Goal: Communication & Community: Answer question/provide support

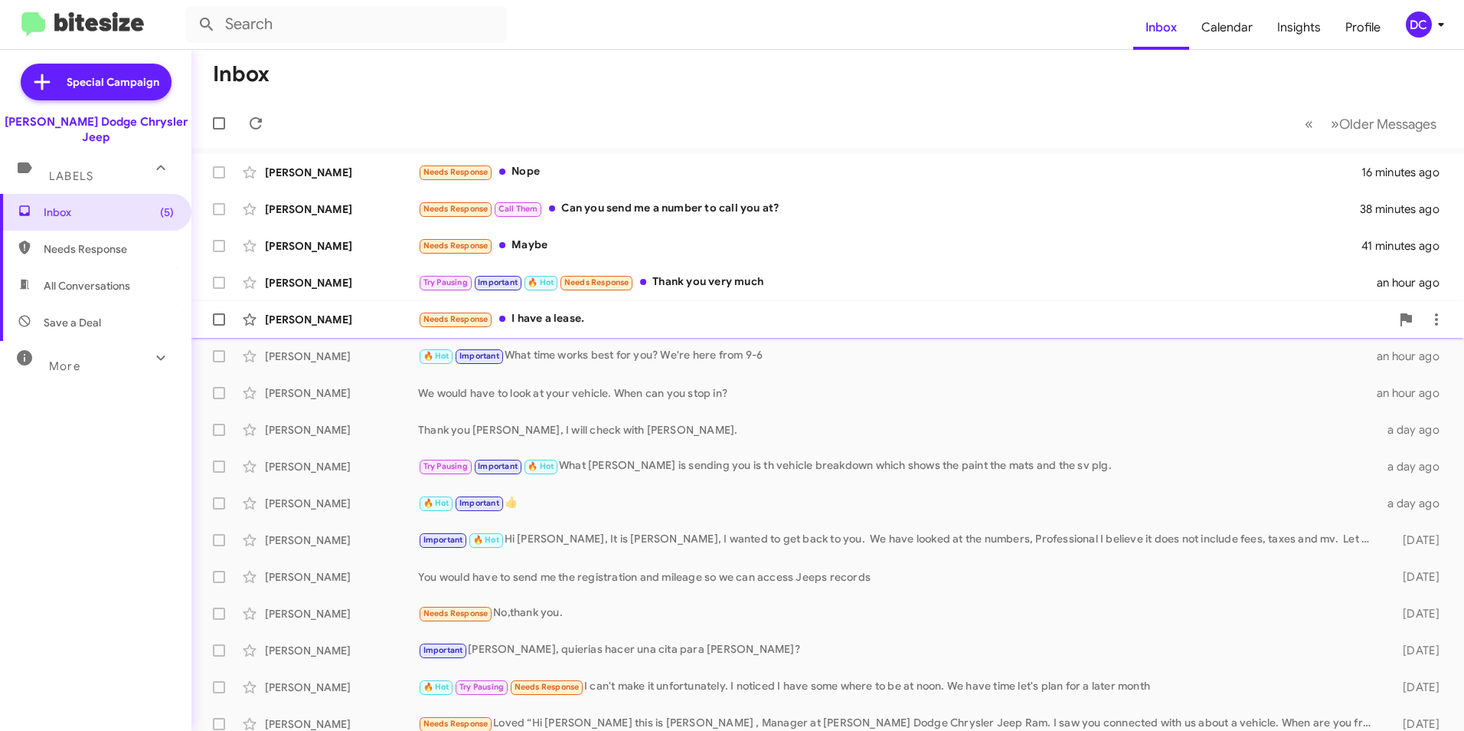
click at [561, 317] on div "Needs Response I have a lease." at bounding box center [904, 319] width 973 height 18
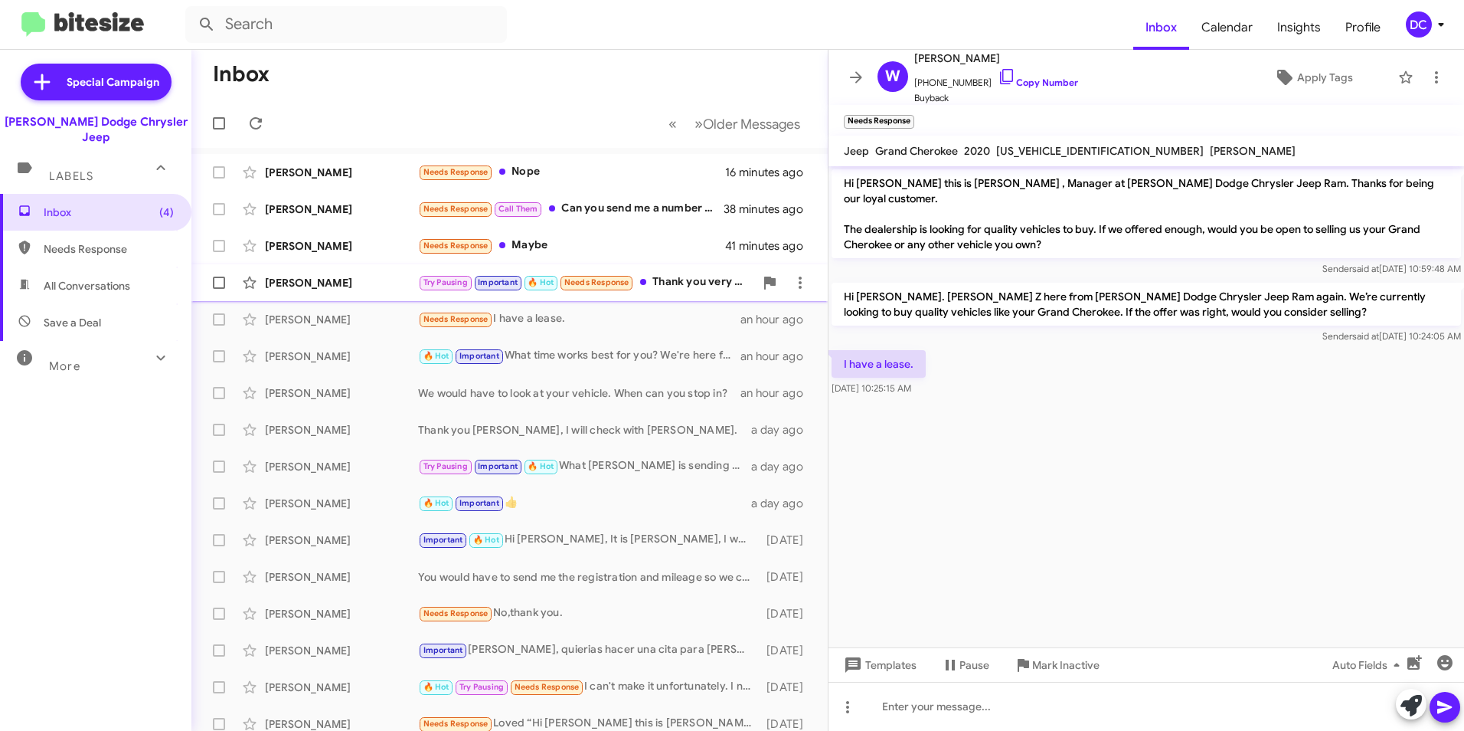
click at [348, 274] on div "[PERSON_NAME] Hitching Try Pausing Important 🔥 Hot Needs Response Thank you ver…" at bounding box center [510, 282] width 612 height 31
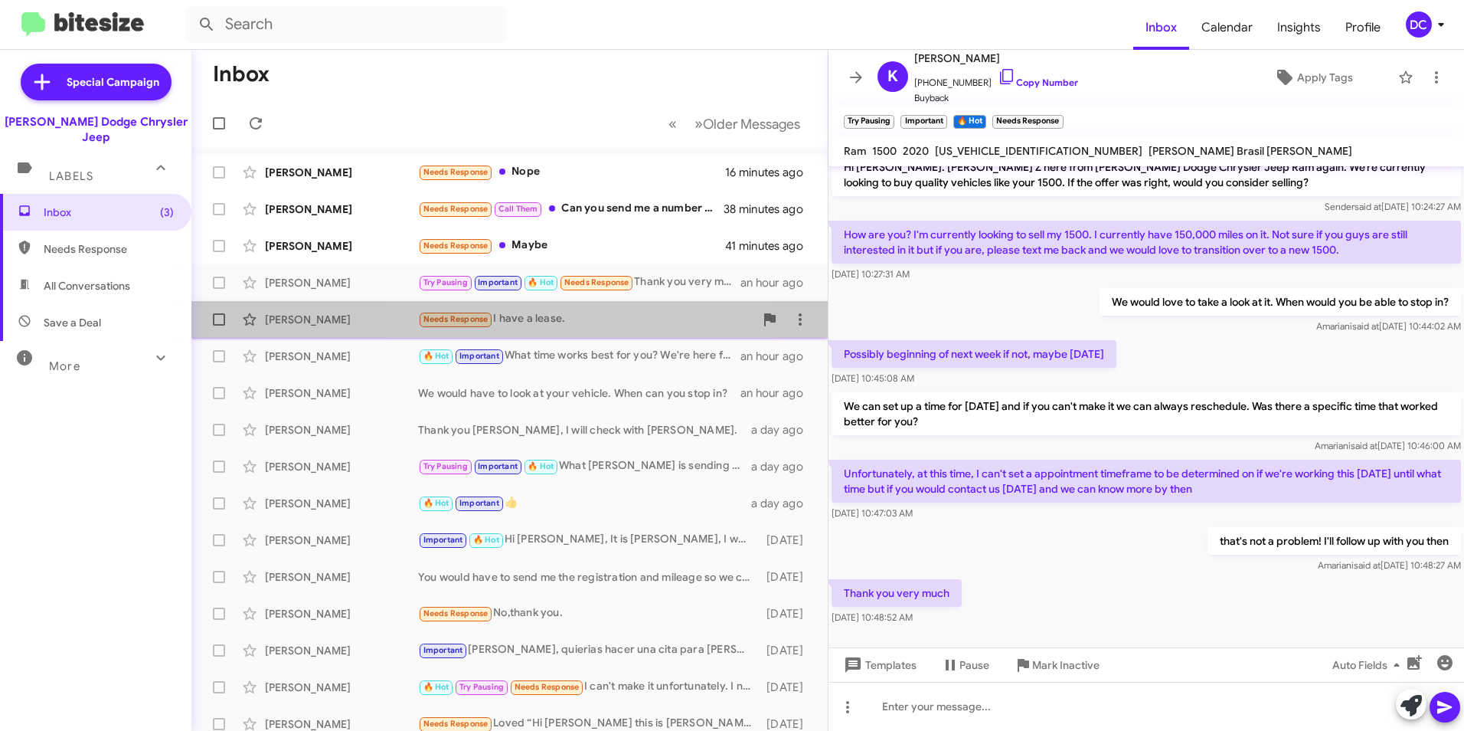
click at [555, 322] on div "Needs Response I have a lease." at bounding box center [586, 319] width 336 height 18
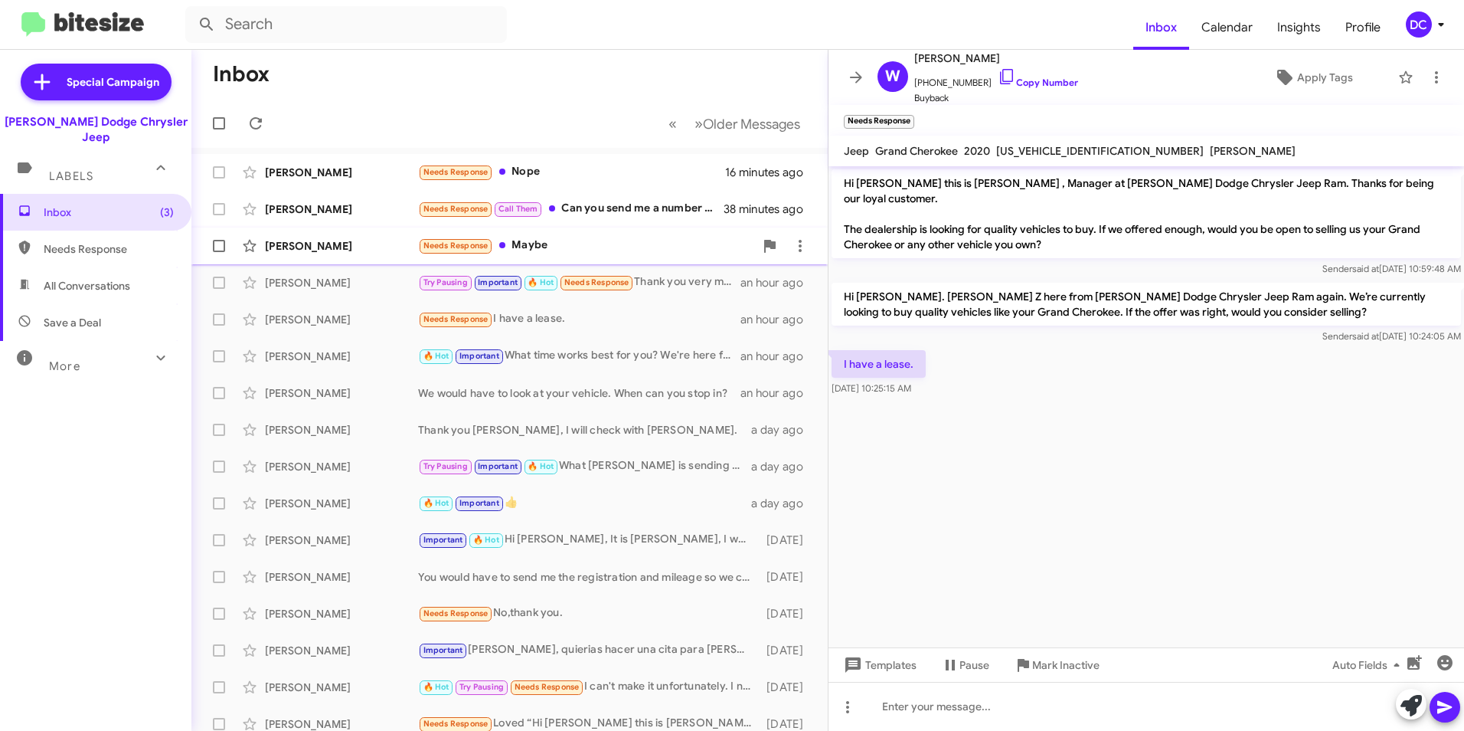
click at [563, 236] on div "[PERSON_NAME] Needs Response Maybe 41 minutes ago" at bounding box center [510, 246] width 612 height 31
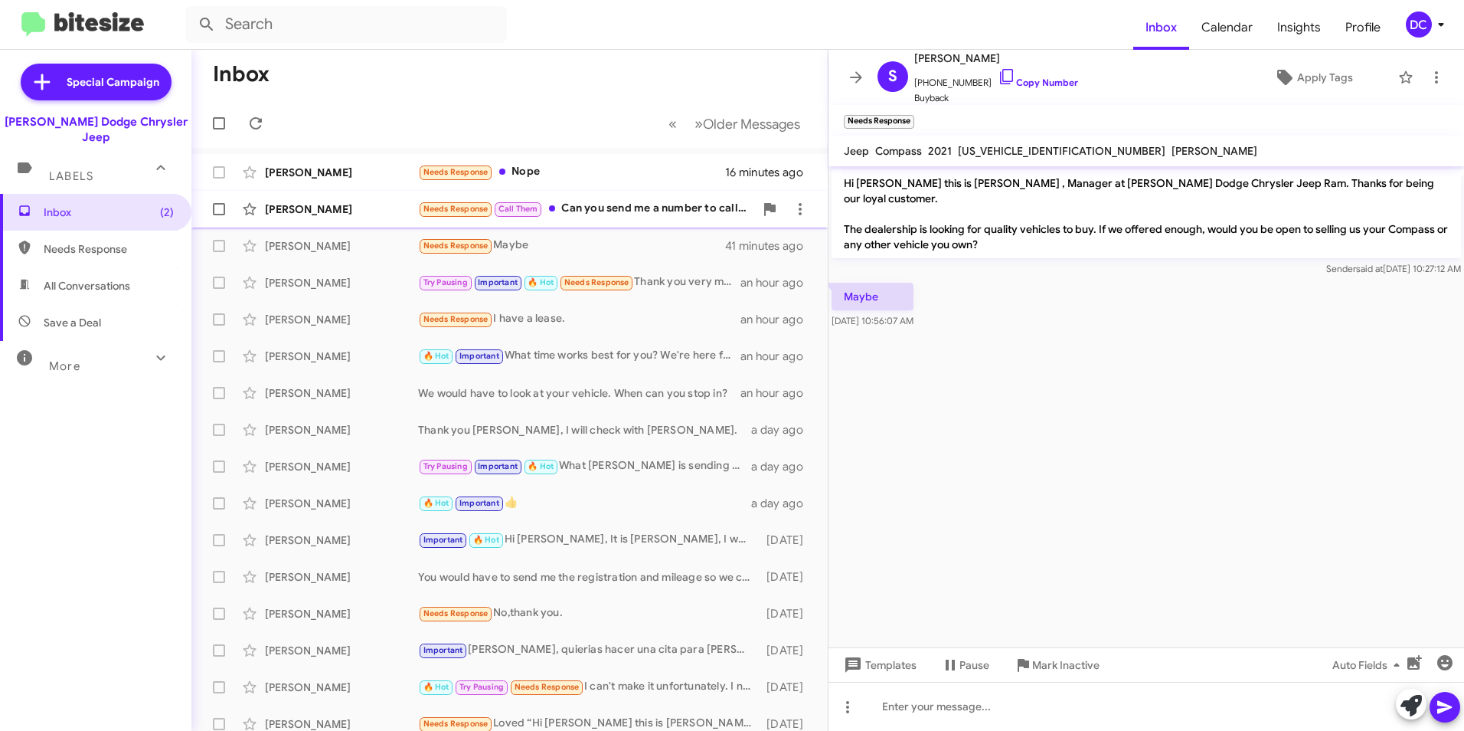
click at [628, 211] on div "Needs Response Call Them Can you send me a number to call you at?" at bounding box center [586, 209] width 336 height 18
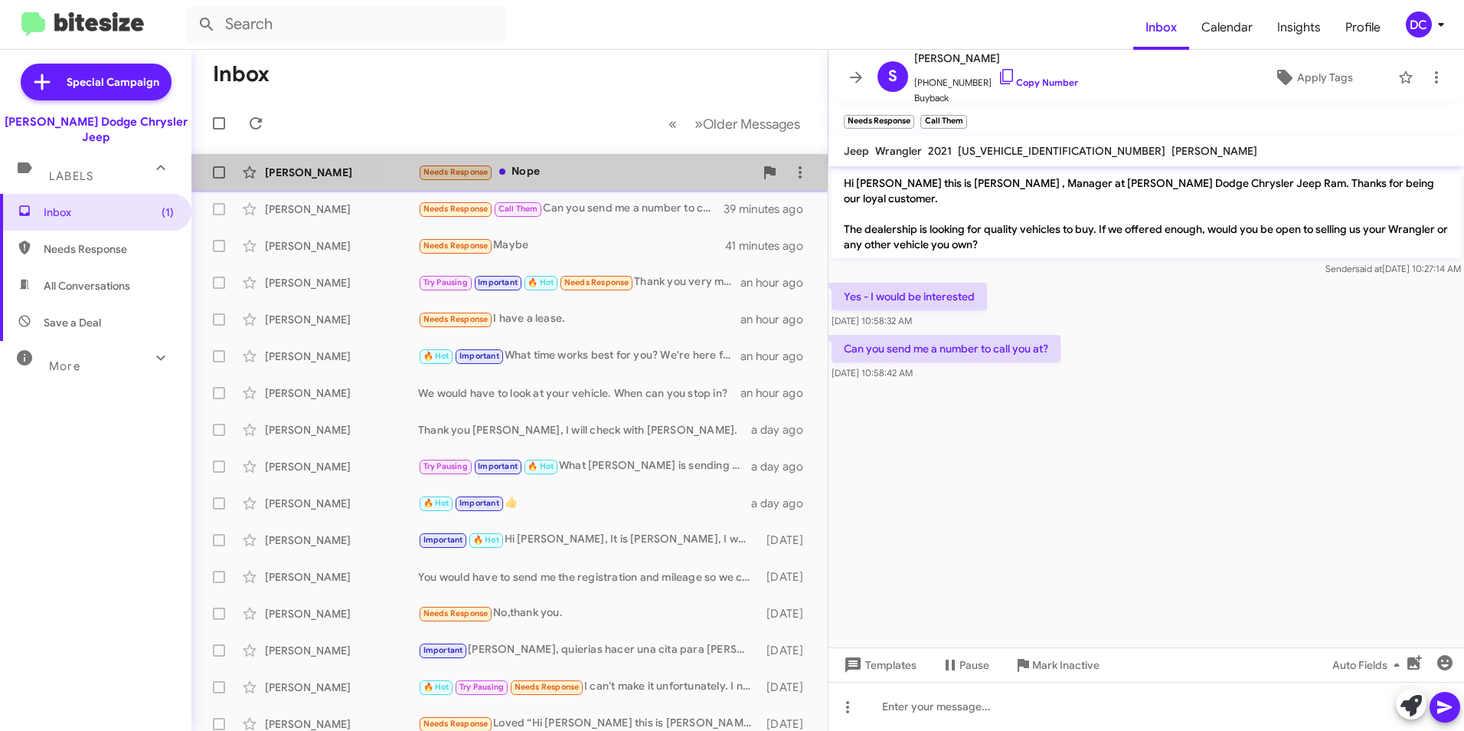
click at [628, 172] on div "Needs Response Nope" at bounding box center [586, 172] width 336 height 18
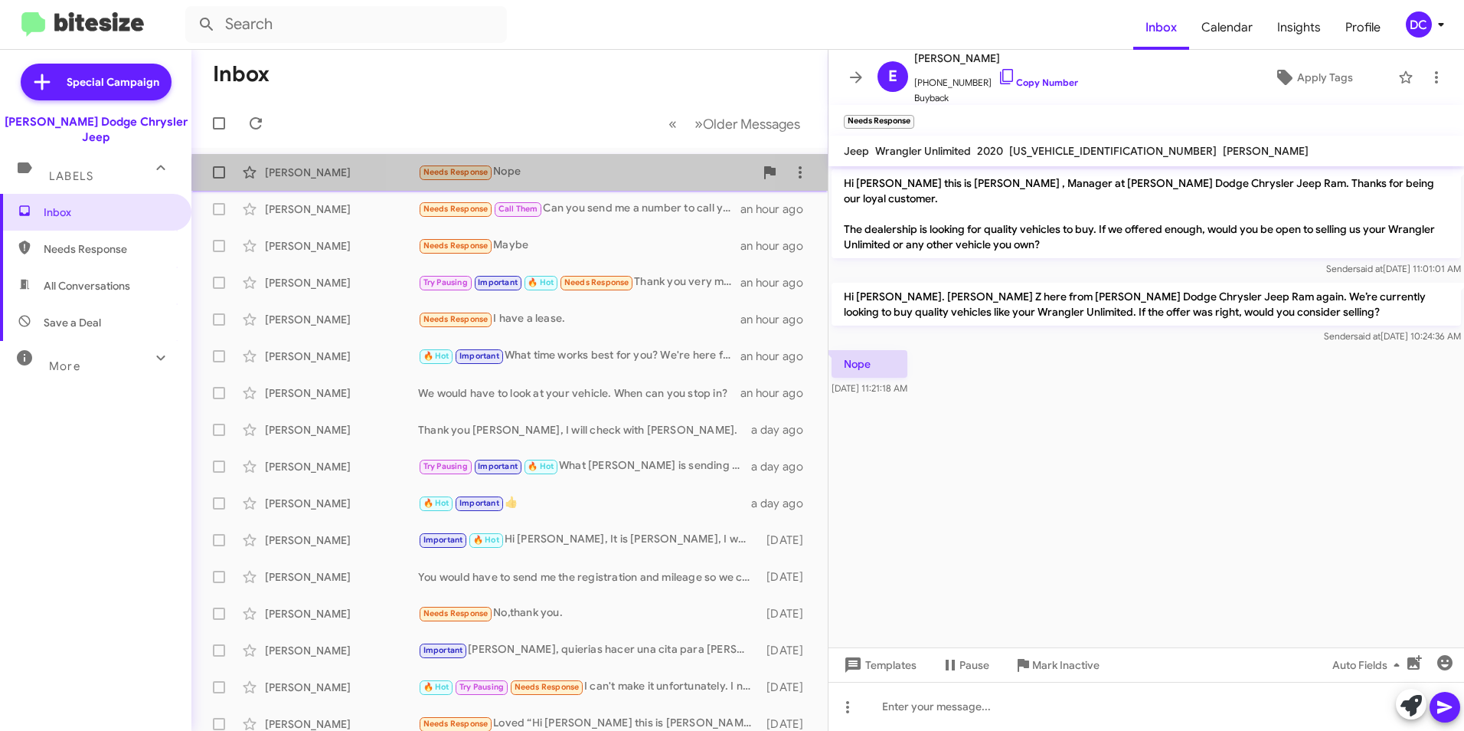
click at [600, 184] on div "[PERSON_NAME] Needs Response Nope 26 minutes ago" at bounding box center [510, 172] width 612 height 31
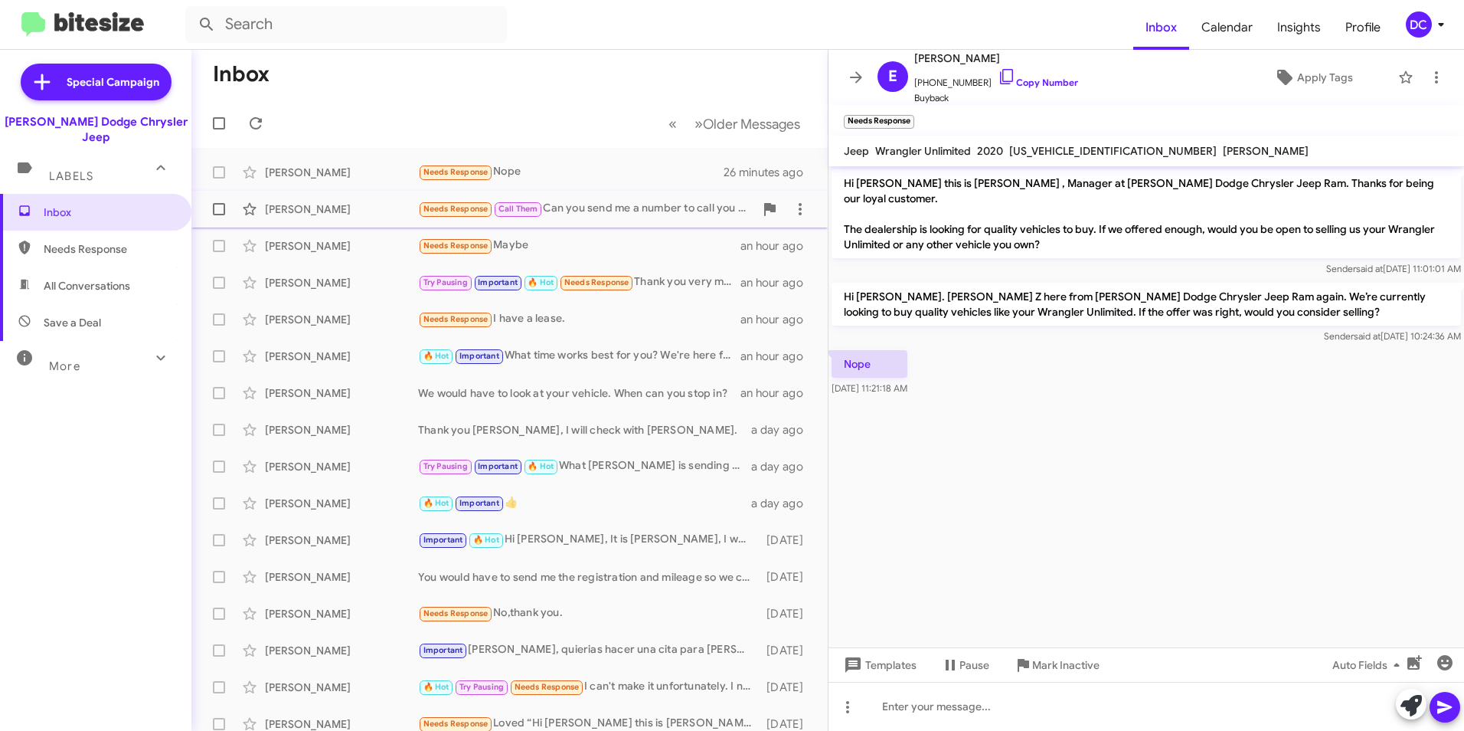
click at [564, 206] on div "Needs Response Call Them Can you send me a number to call you at?" at bounding box center [586, 209] width 336 height 18
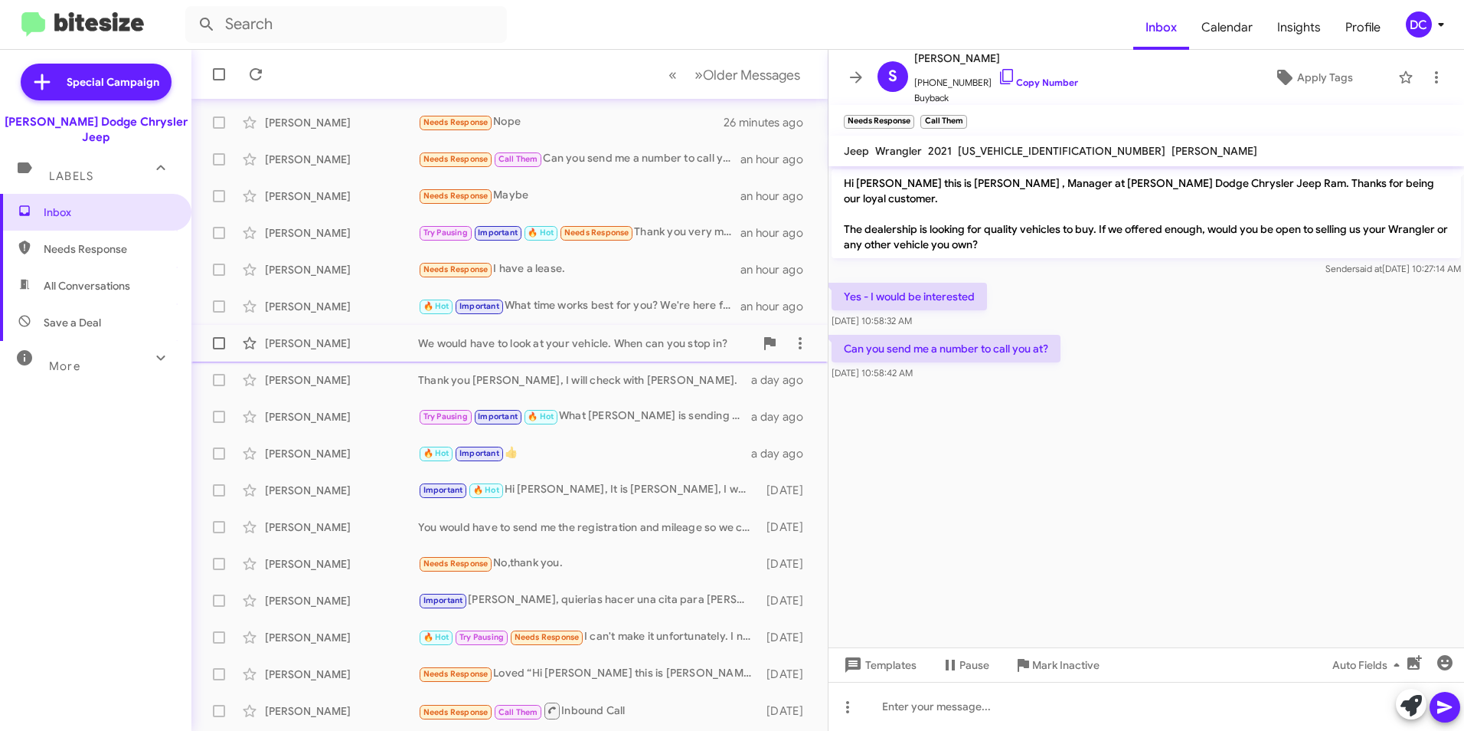
scroll to position [77, 0]
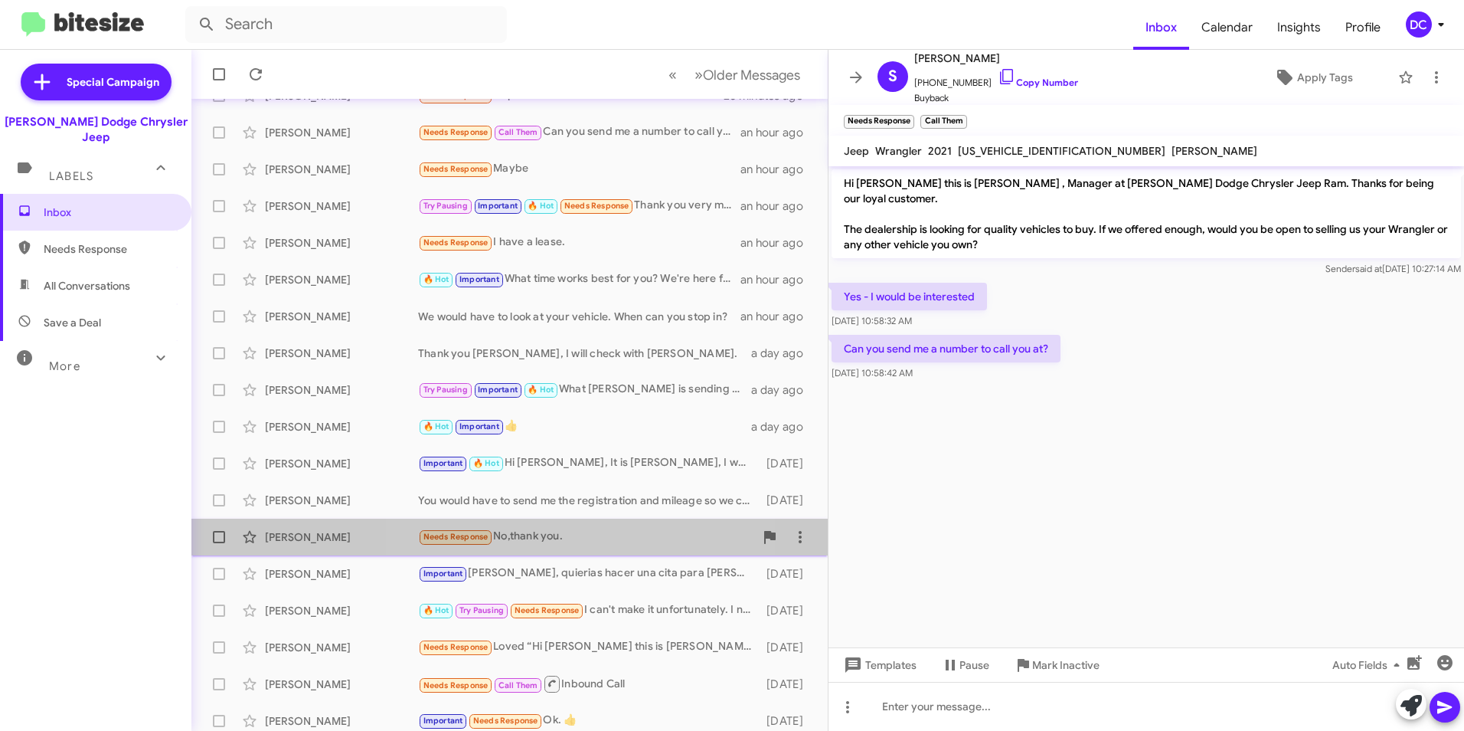
click at [573, 533] on div "Needs Response No,thank you." at bounding box center [586, 537] width 336 height 18
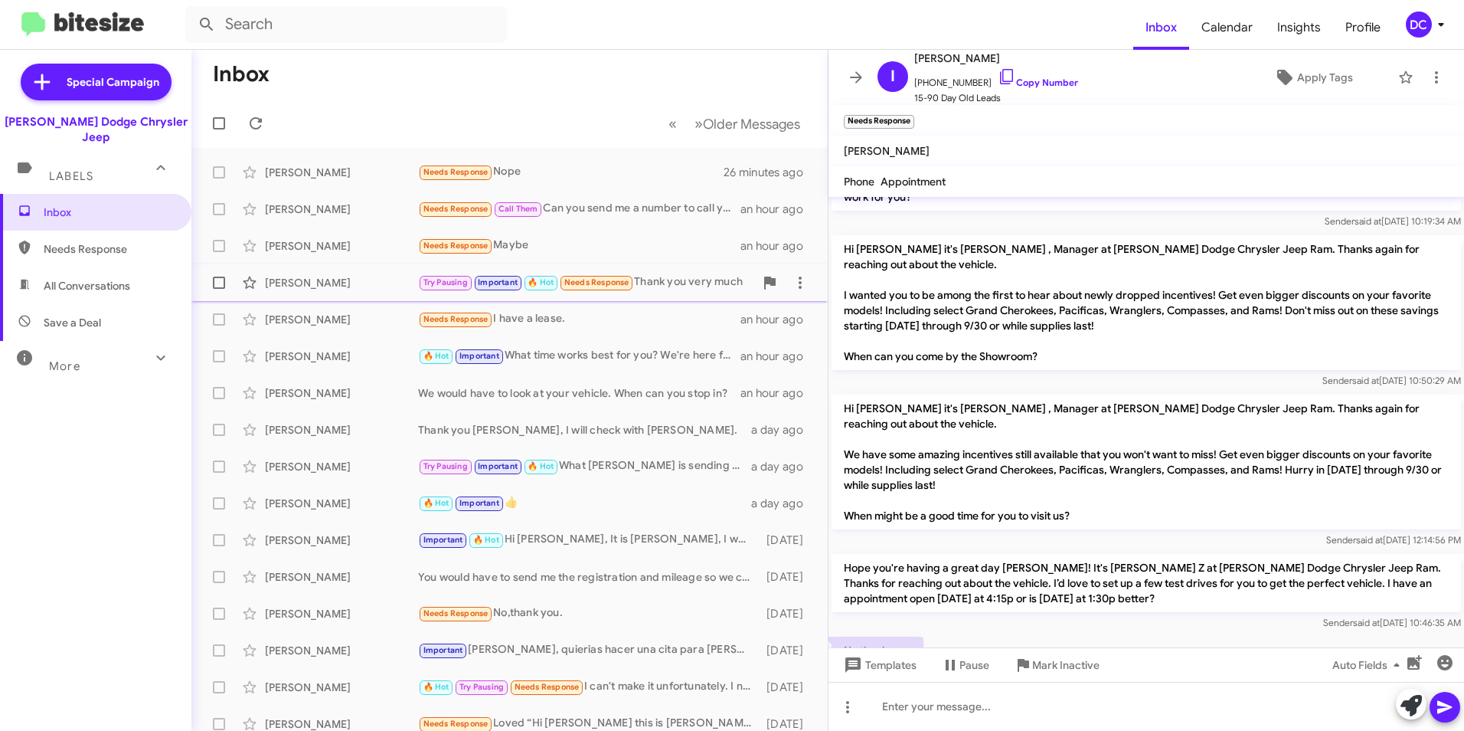
click at [681, 280] on div "Try Pausing Important 🔥 Hot Needs Response Thank you very much" at bounding box center [586, 282] width 336 height 18
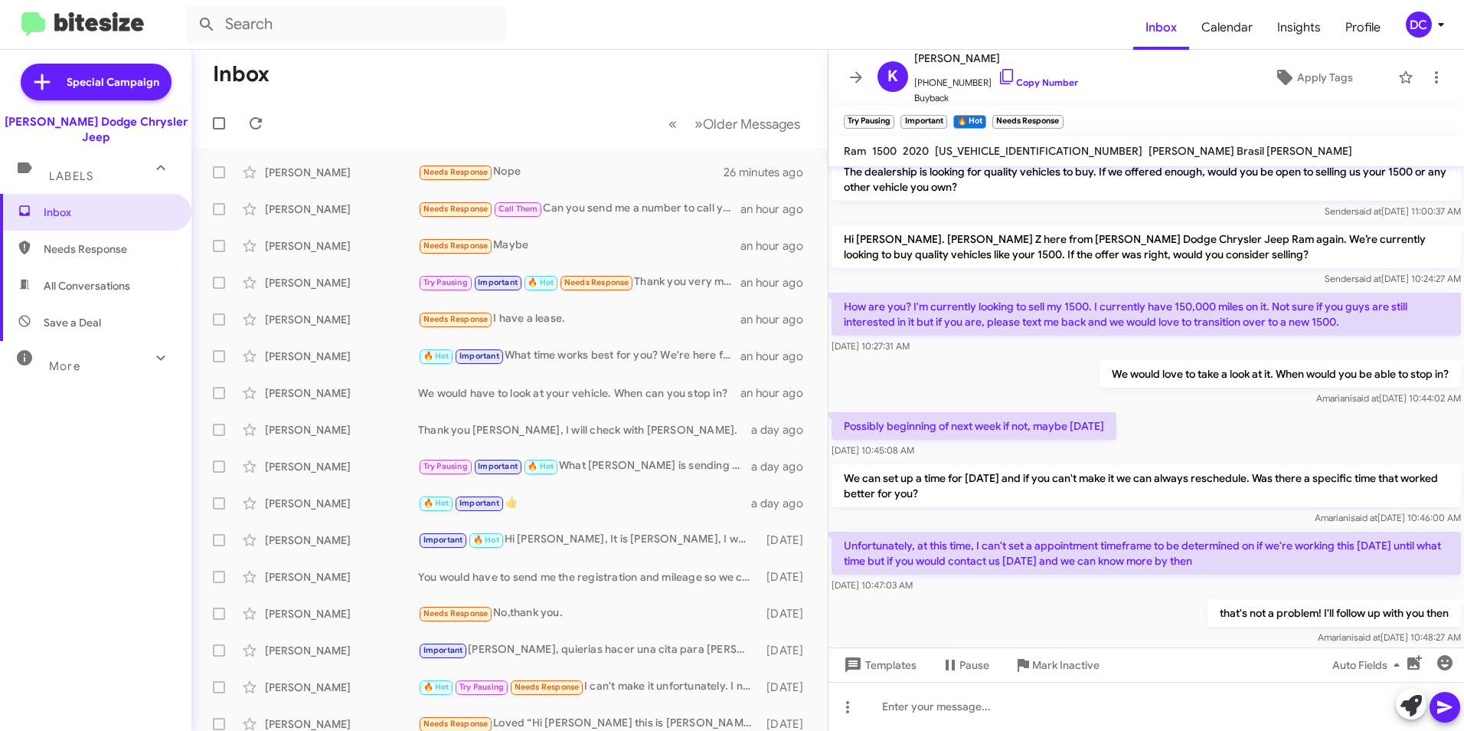
scroll to position [129, 0]
